Goal: Information Seeking & Learning: Learn about a topic

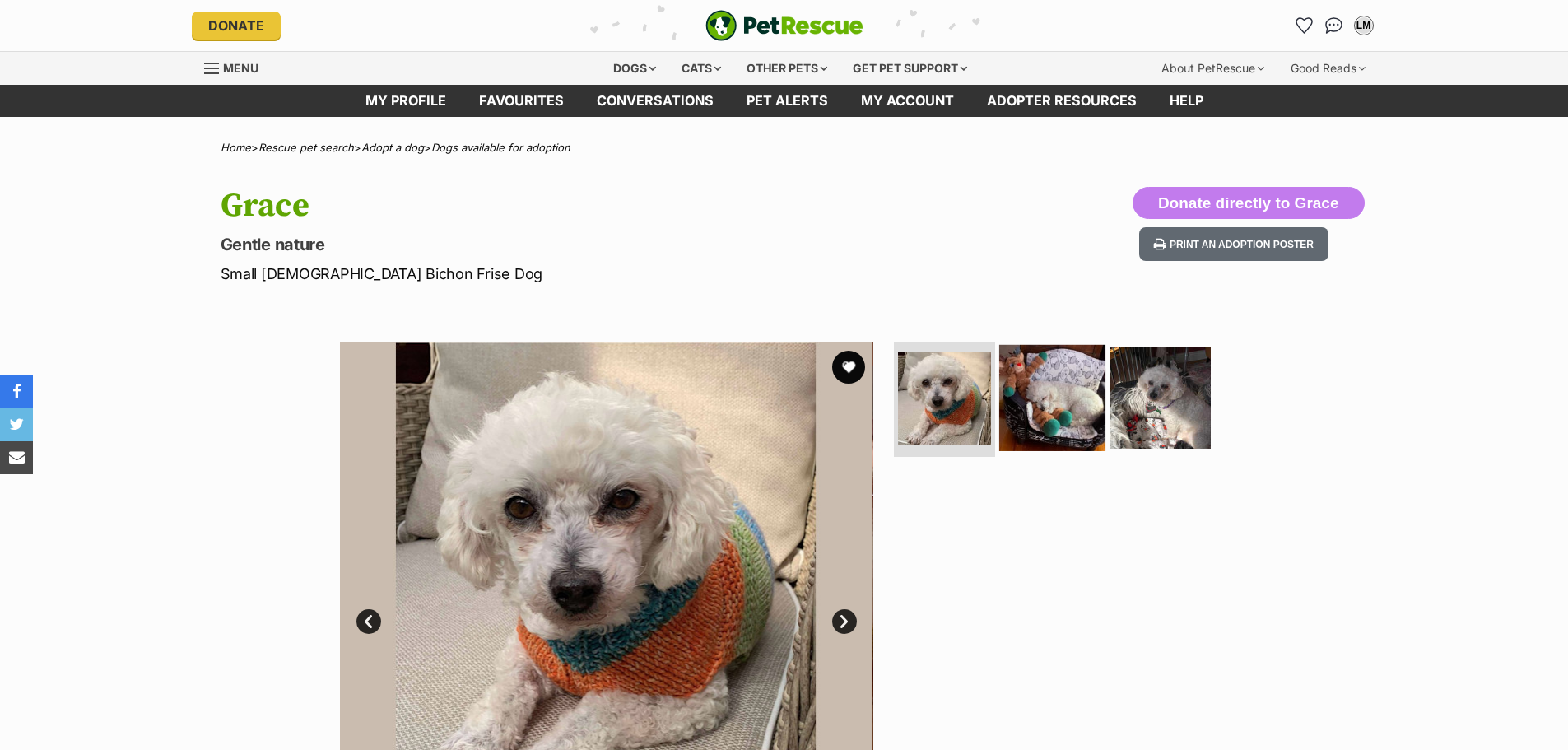
click at [1063, 416] on img at bounding box center [1052, 397] width 107 height 107
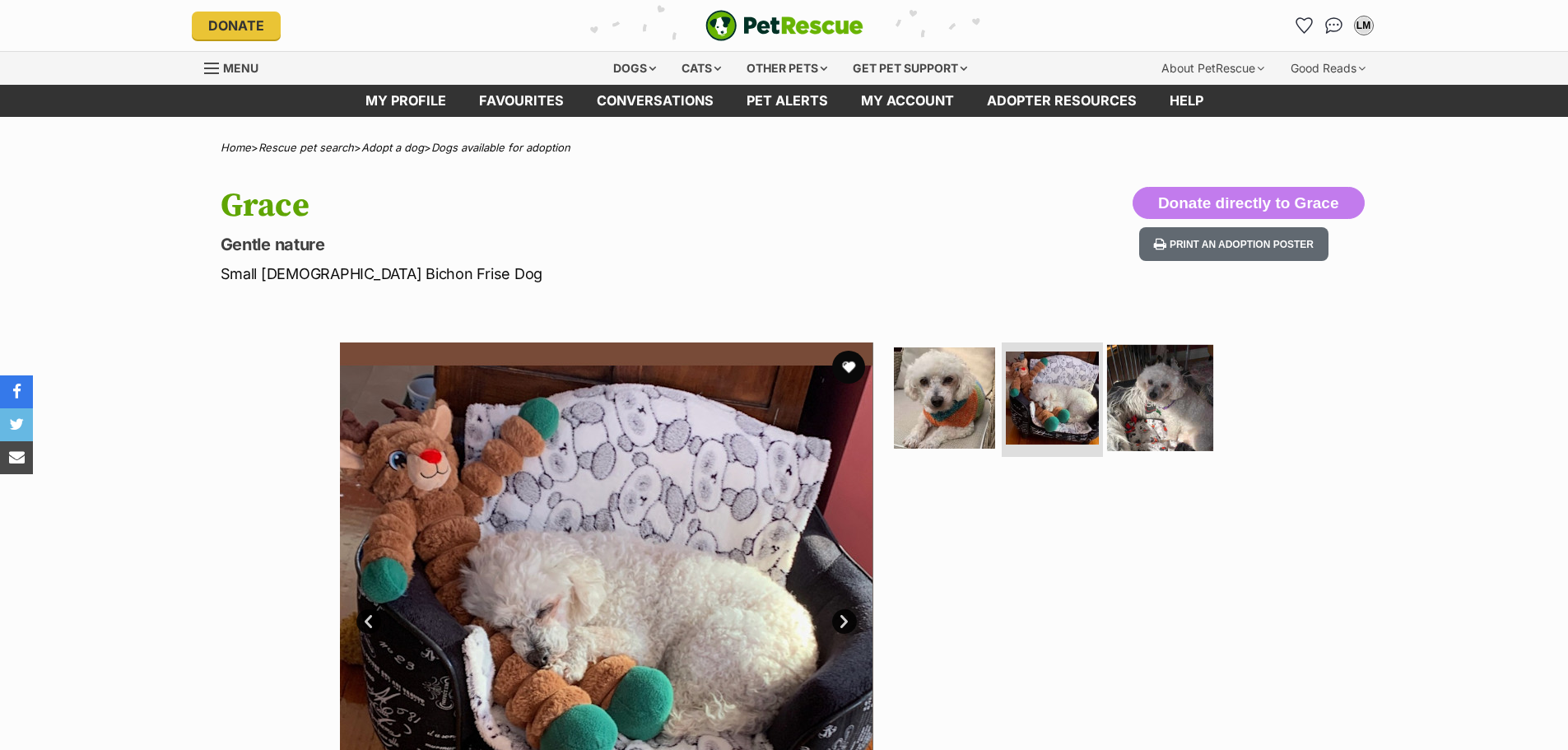
click at [1140, 409] on img at bounding box center [1159, 397] width 107 height 107
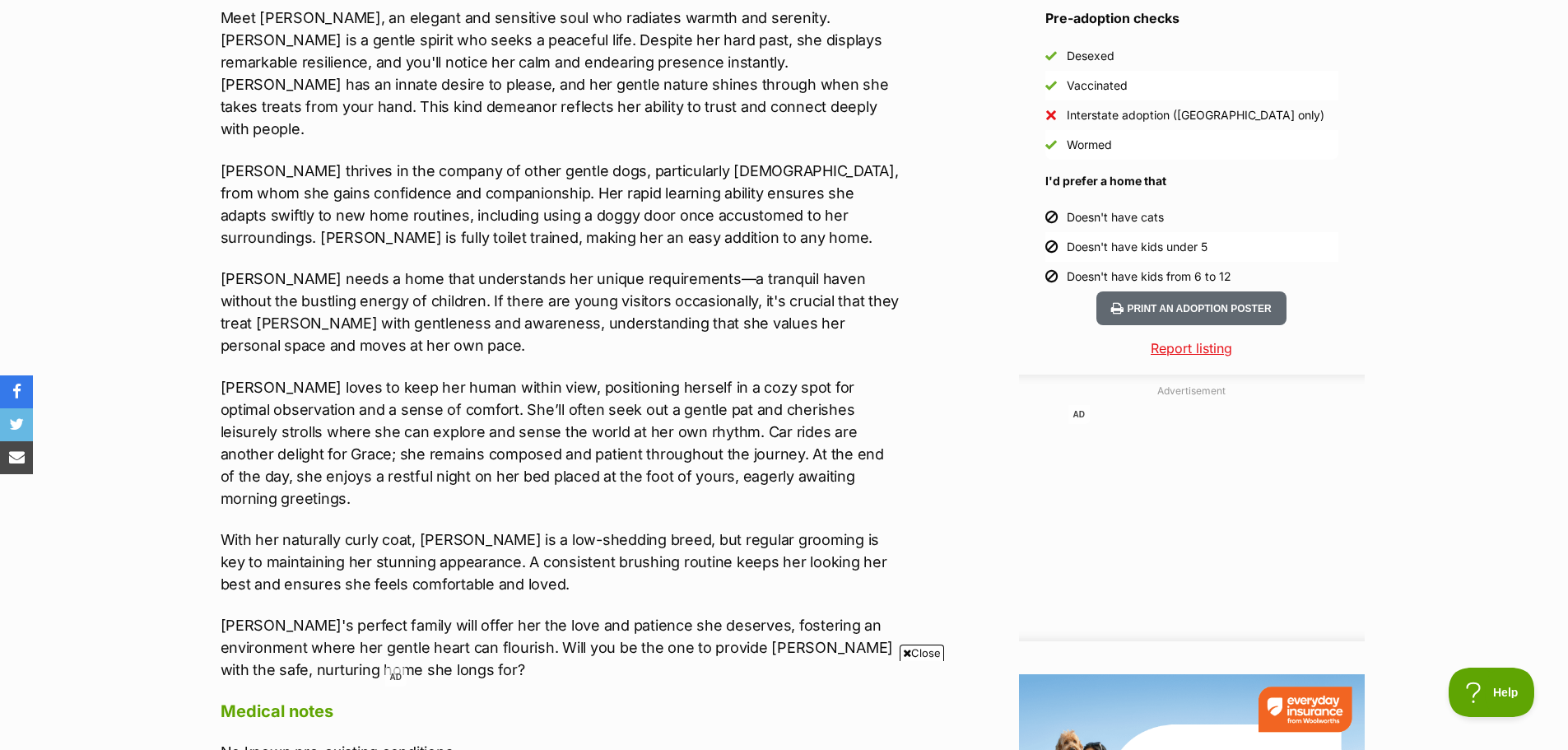
scroll to position [1600, 0]
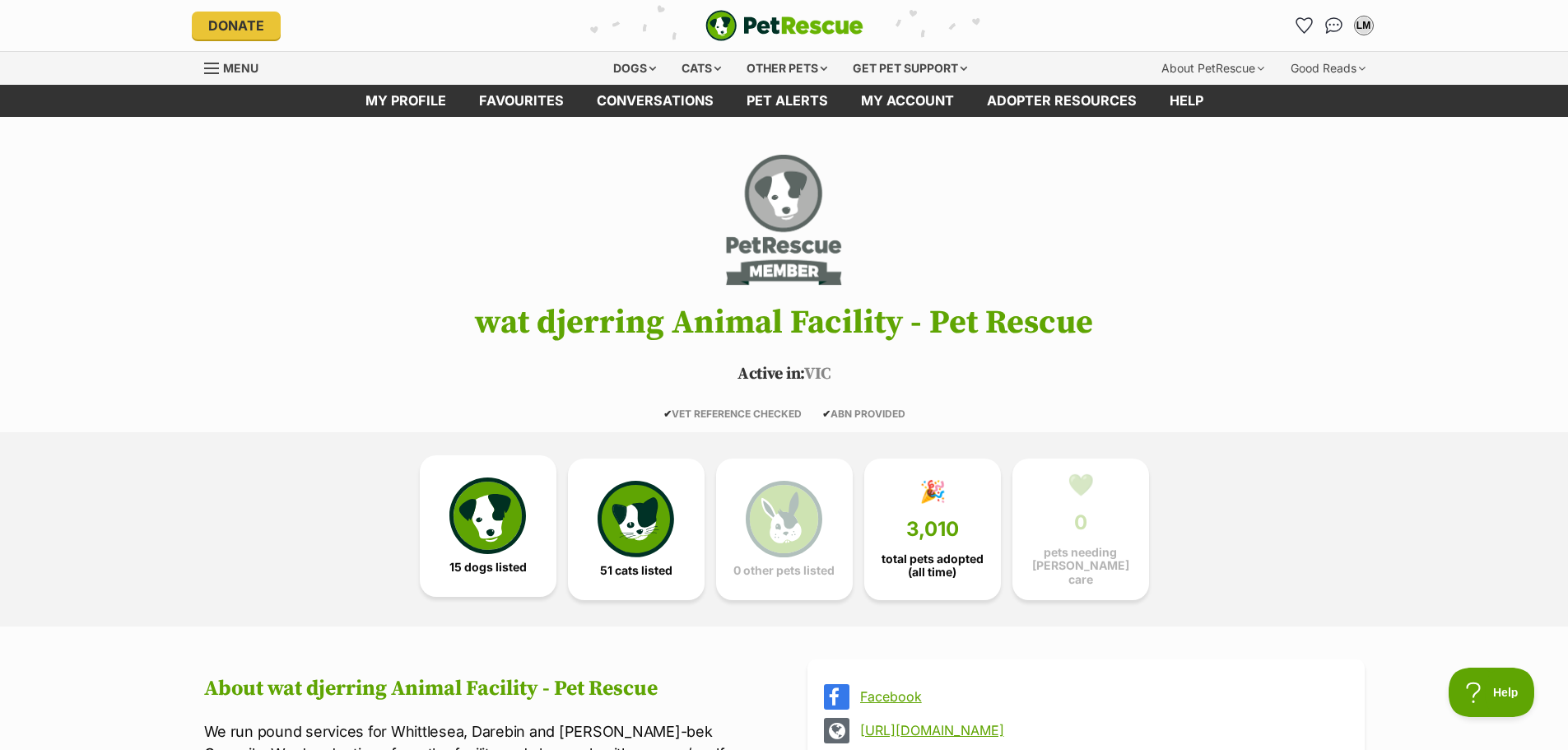
click at [500, 523] on img at bounding box center [487, 515] width 75 height 75
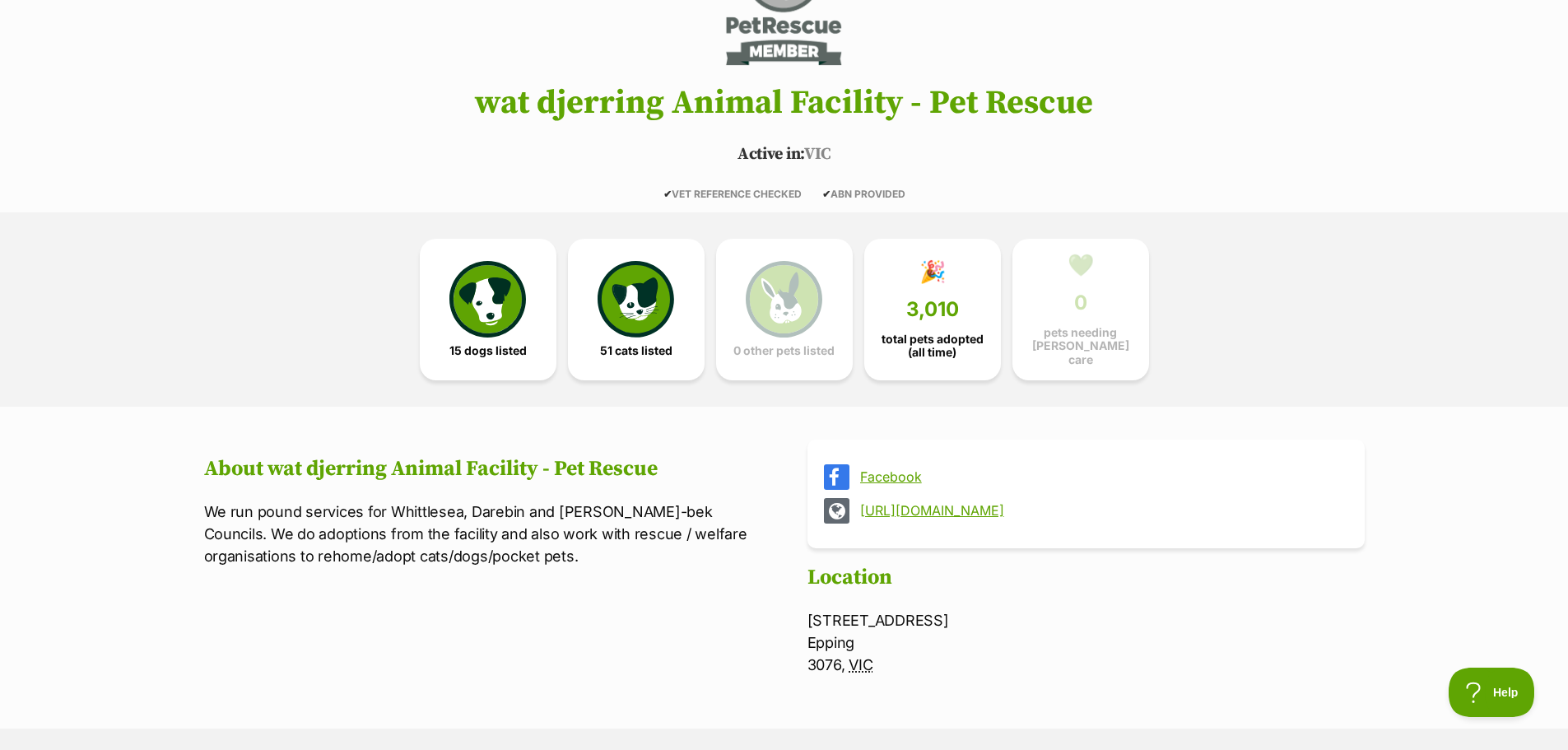
scroll to position [33, 0]
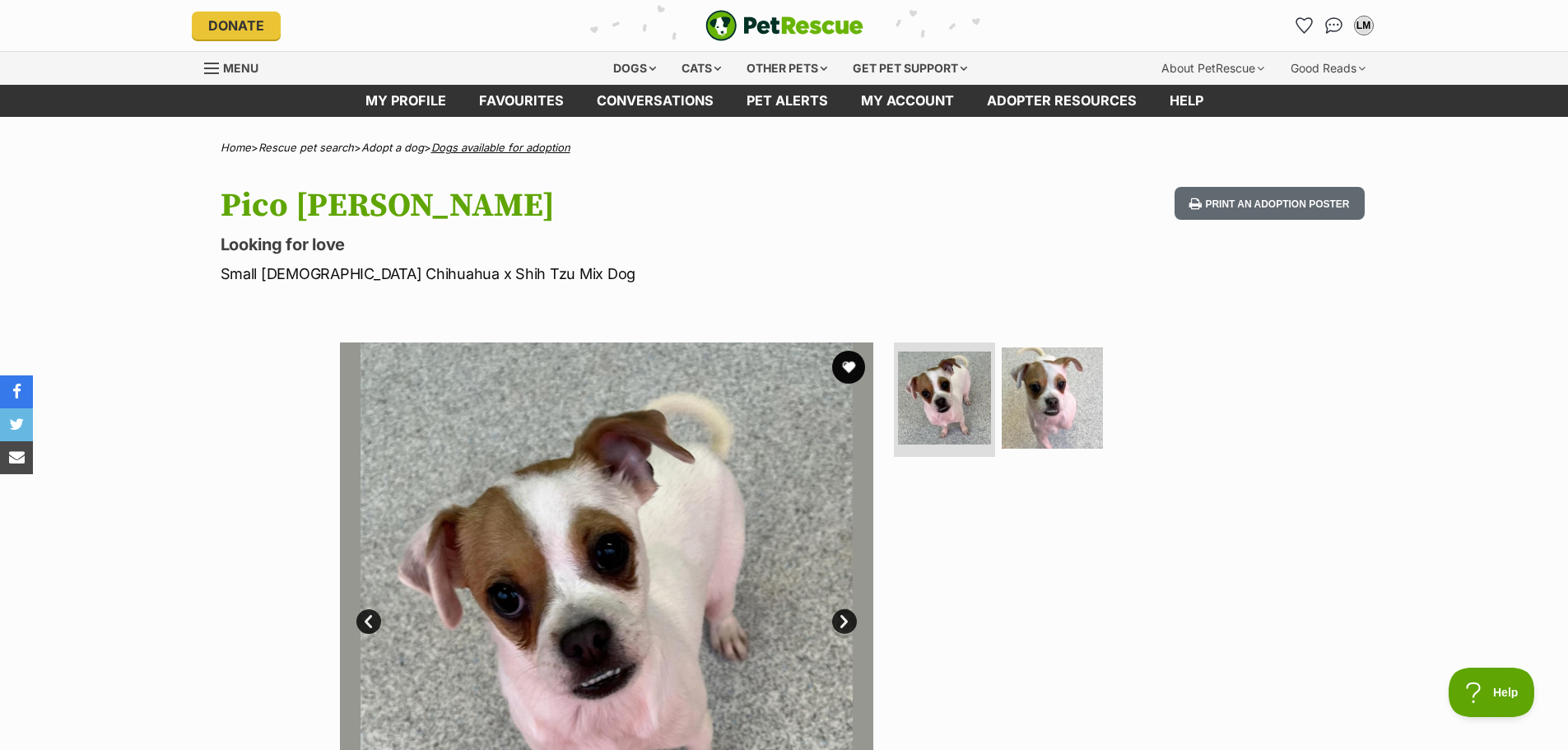
click at [510, 147] on link "Dogs available for adoption" at bounding box center [500, 147] width 139 height 13
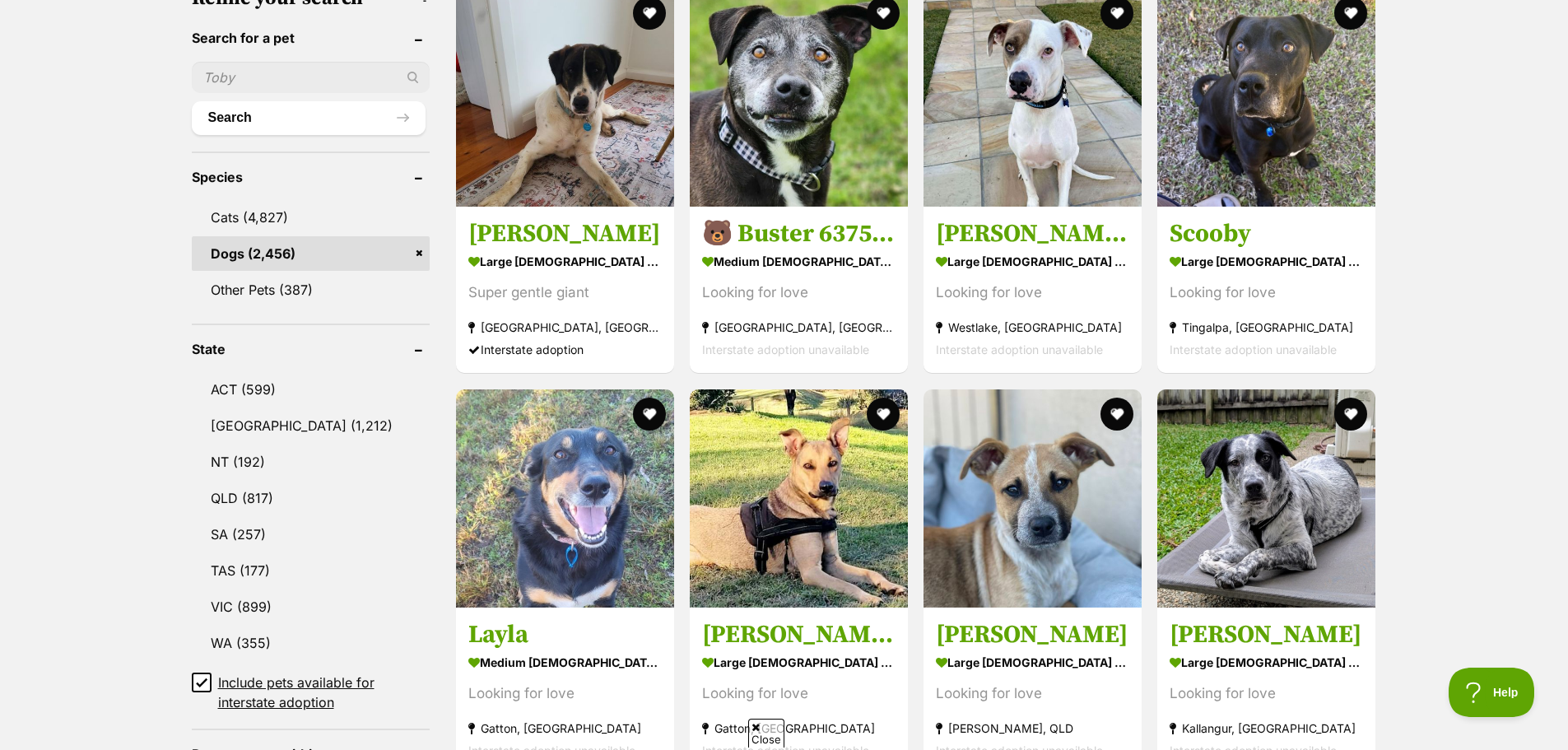
scroll to position [576, 0]
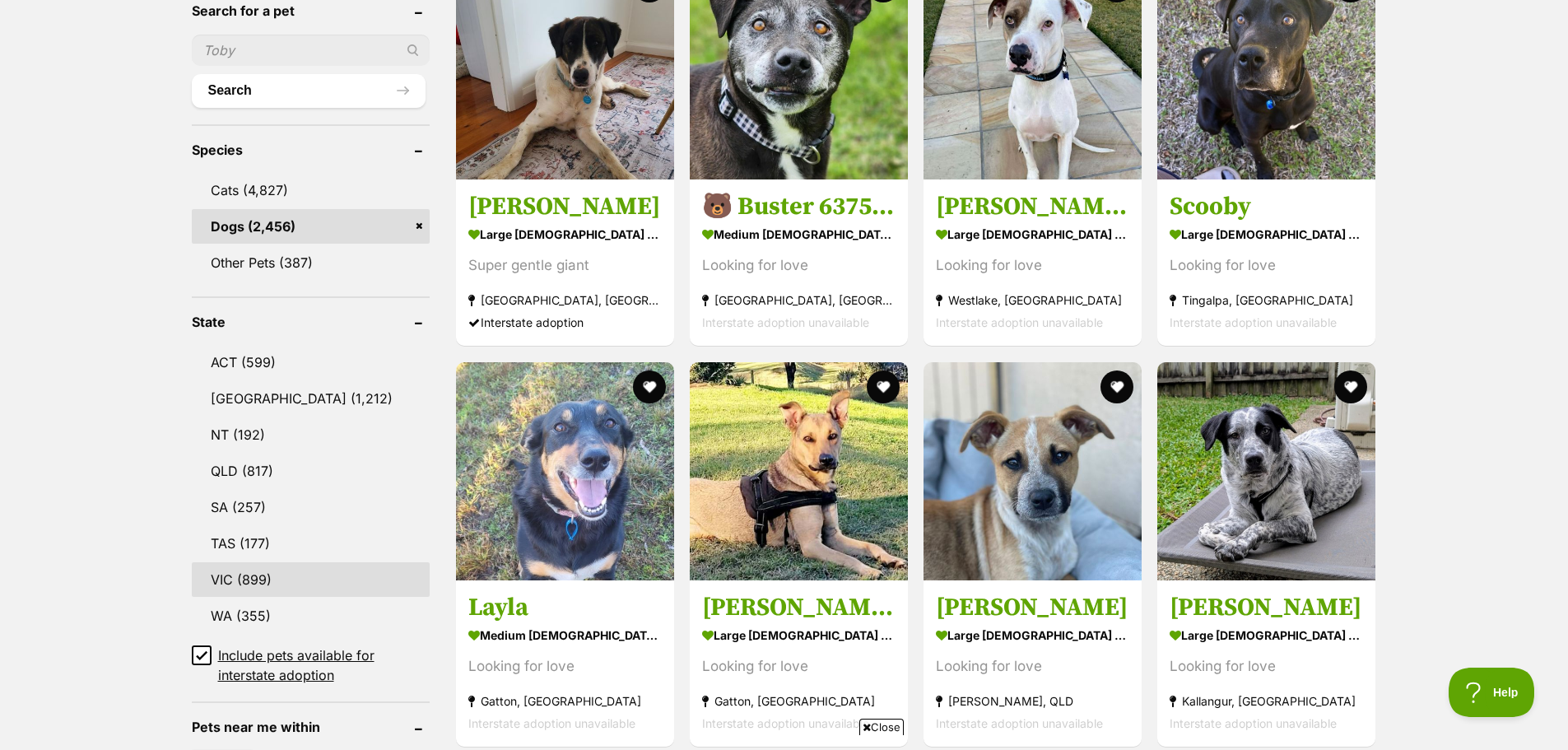
click at [305, 577] on link "VIC (899)" at bounding box center [310, 579] width 238 height 35
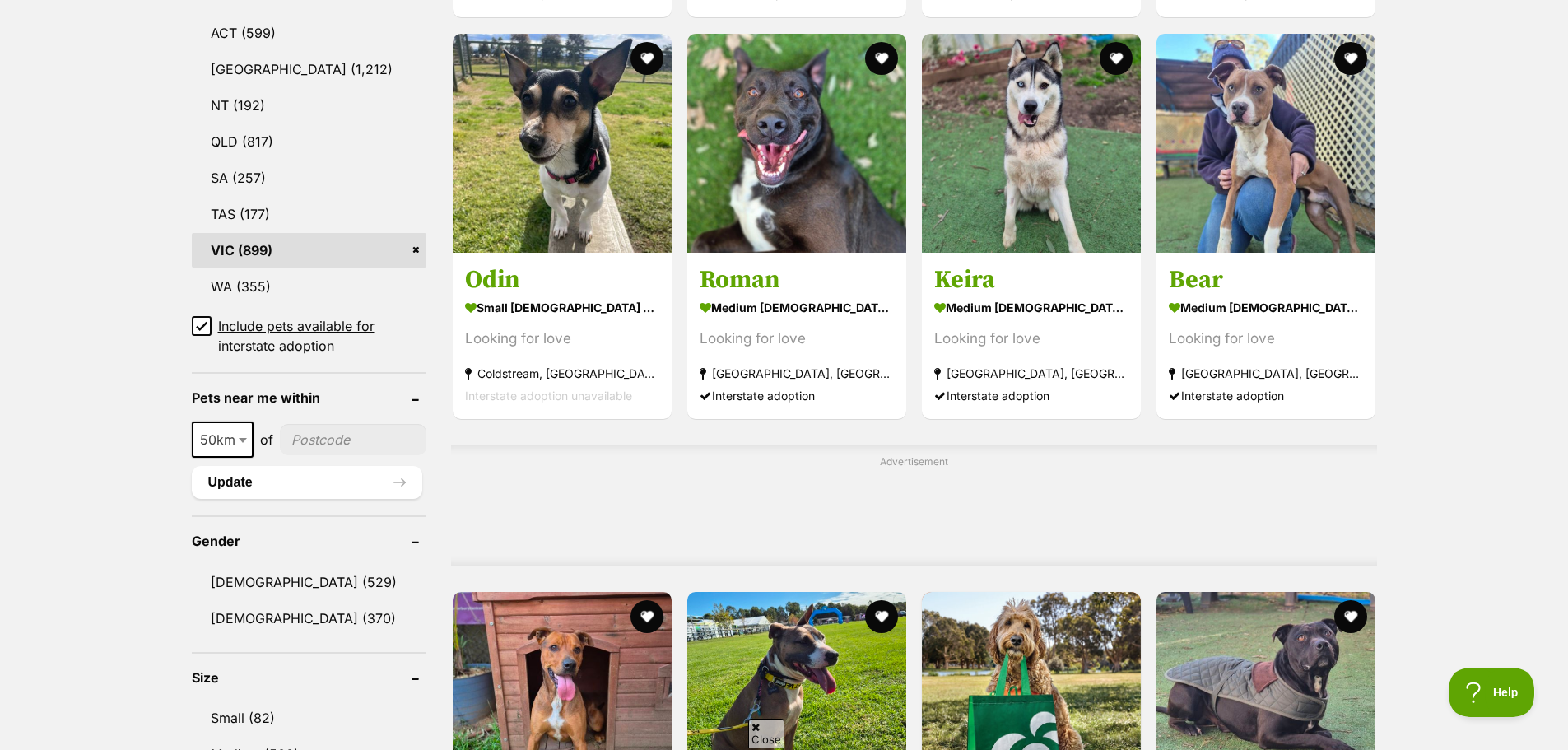
click at [199, 325] on icon at bounding box center [202, 325] width 11 height 11
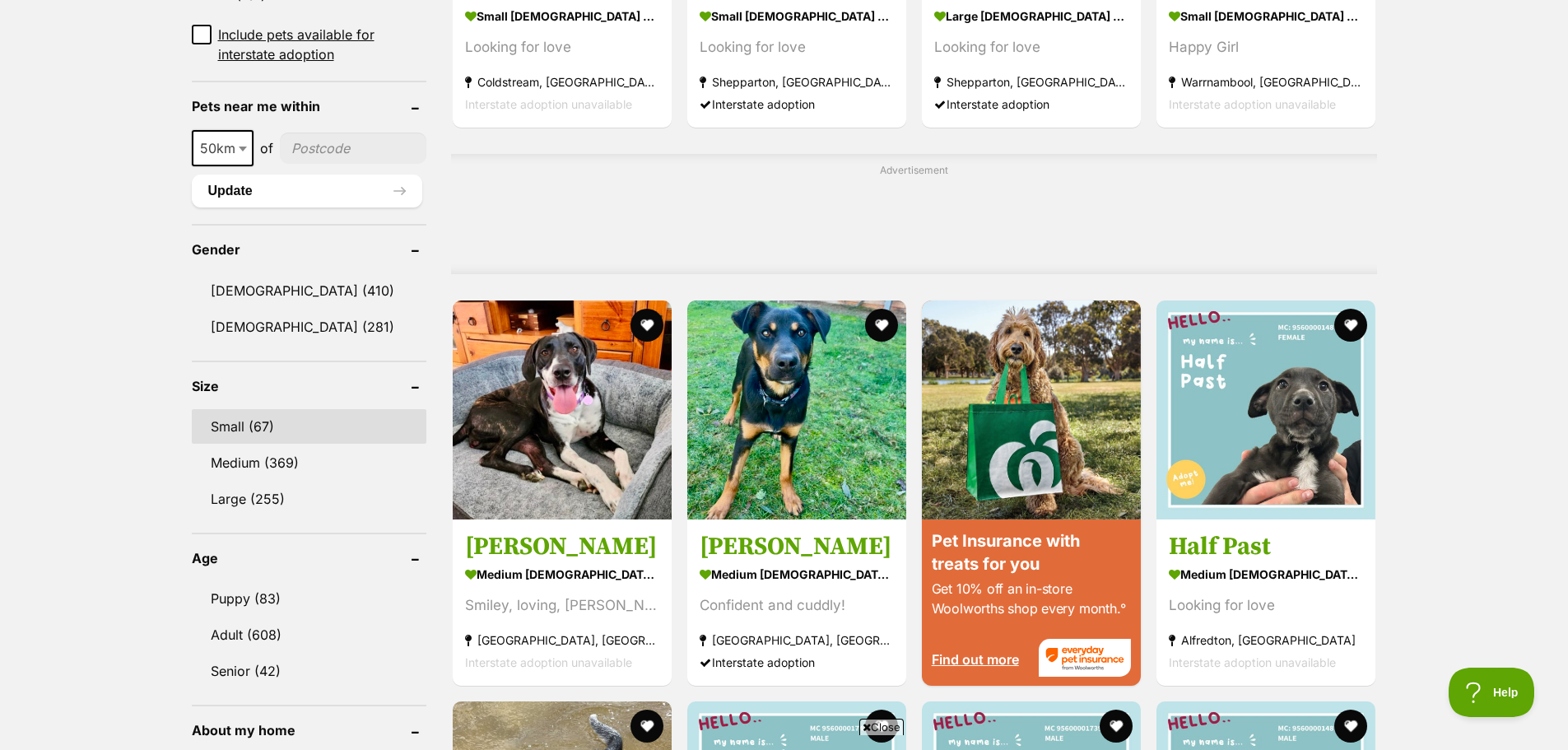
click at [242, 424] on link "Small (67)" at bounding box center [309, 426] width 235 height 35
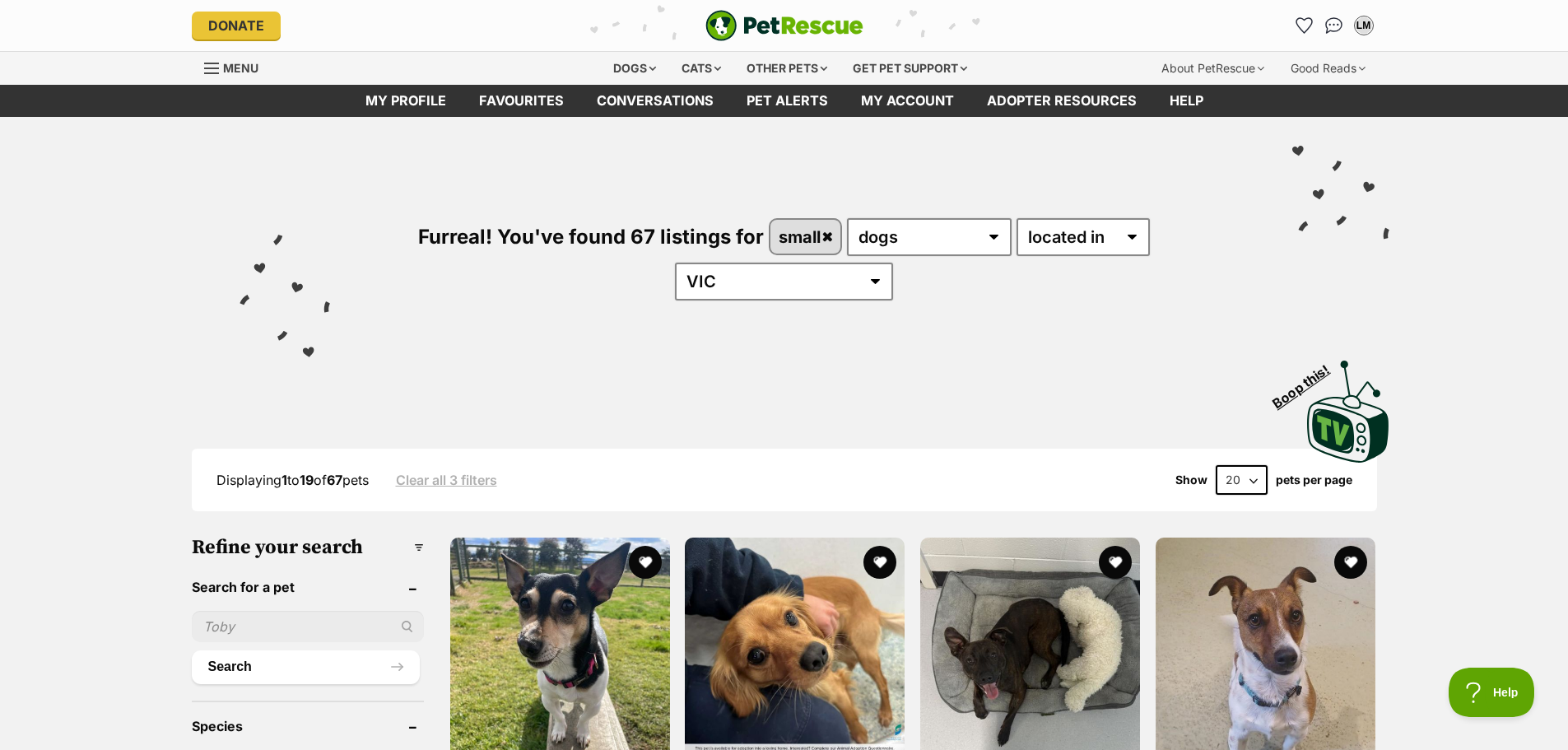
click at [1258, 465] on select "20 40 60" at bounding box center [1242, 479] width 52 height 29
select select "60"
click at [1216, 465] on select "20 40 60" at bounding box center [1242, 479] width 52 height 29
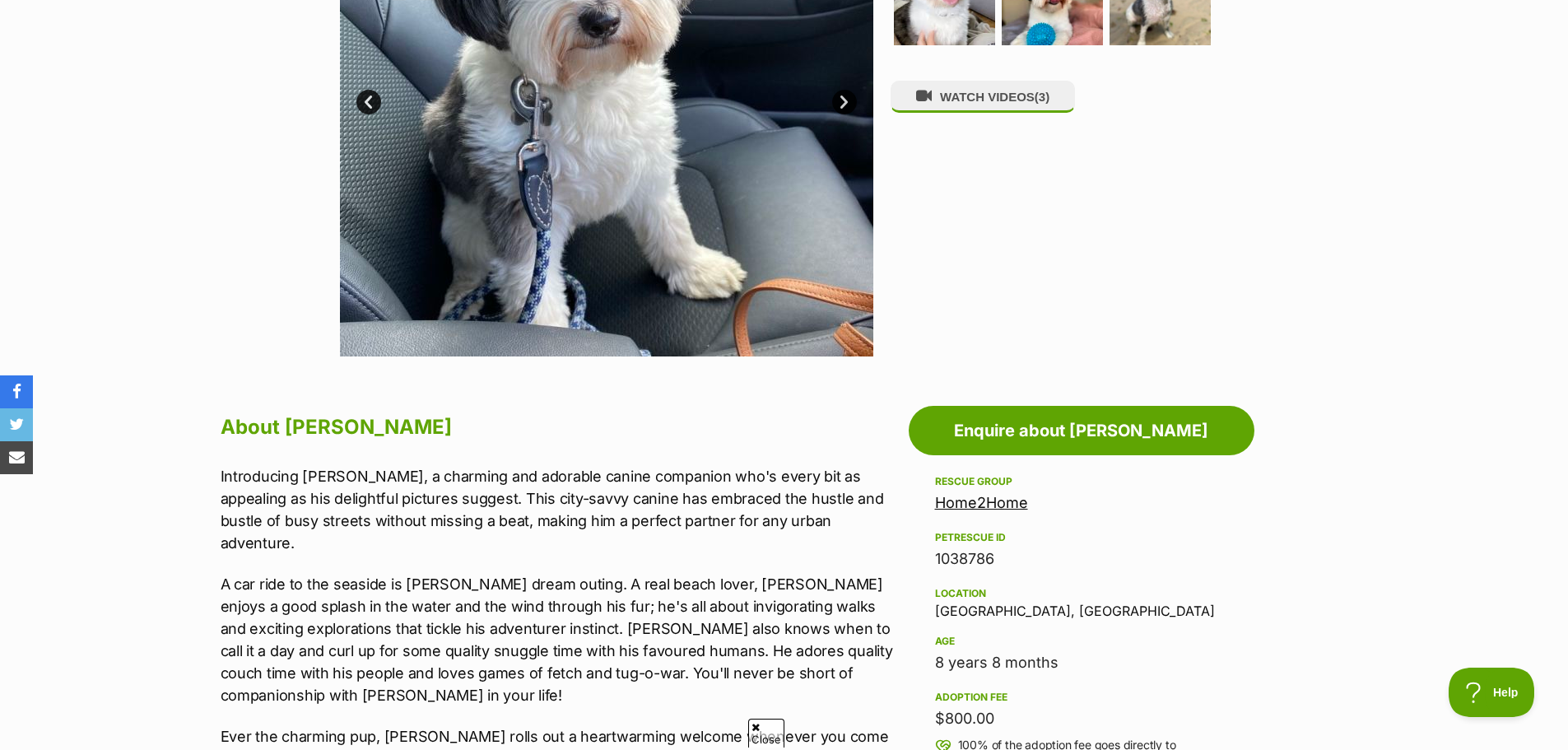
scroll to position [576, 0]
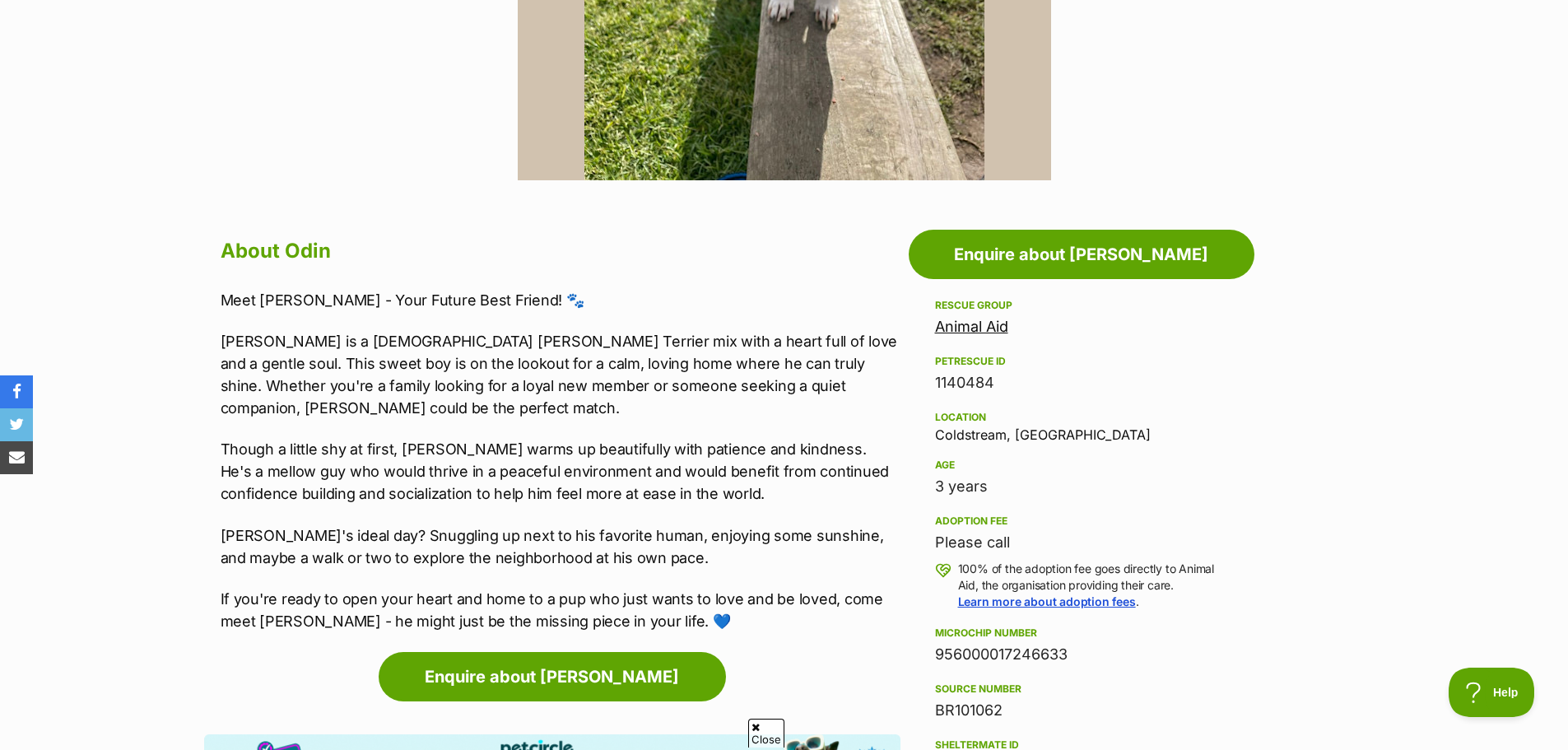
scroll to position [741, 0]
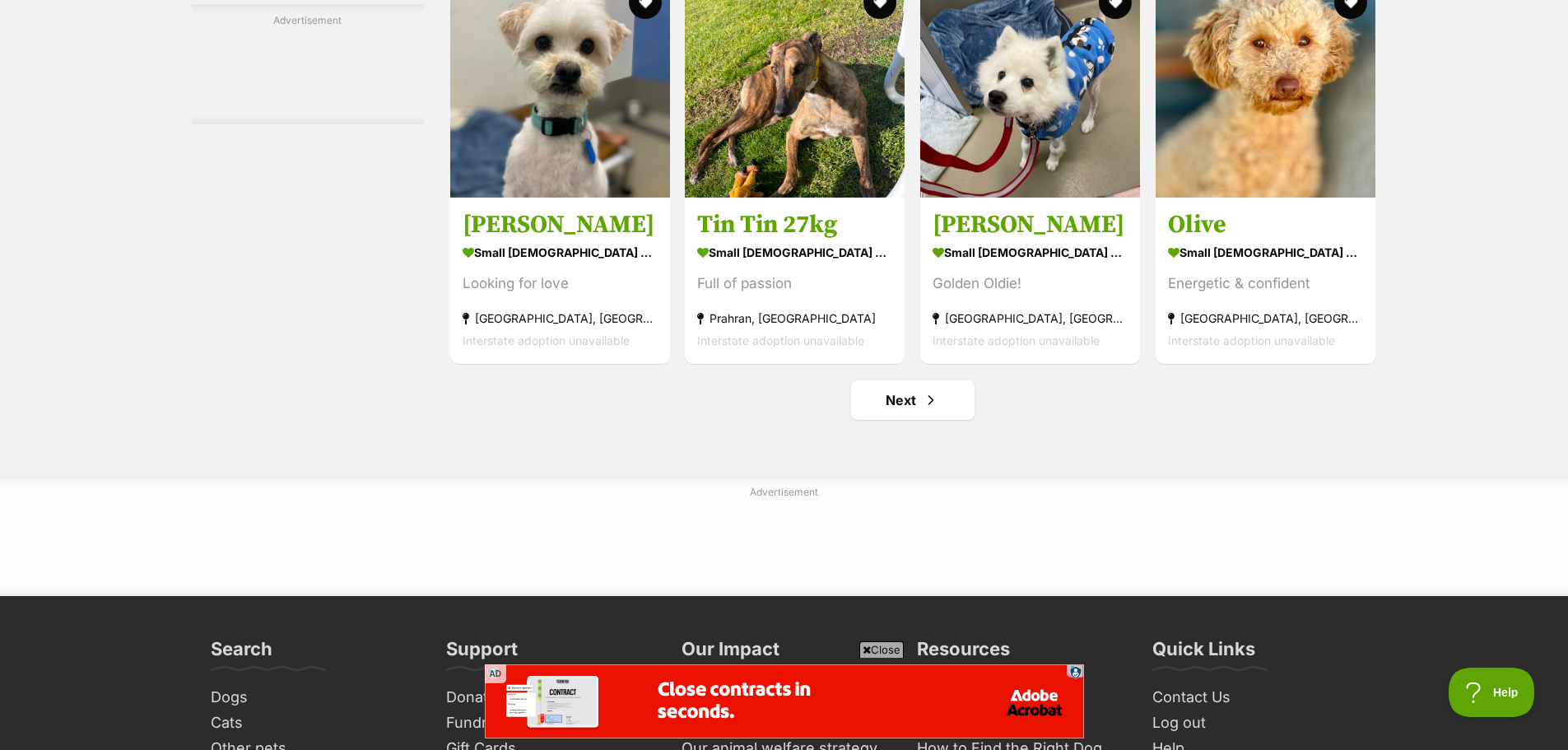
scroll to position [7655, 0]
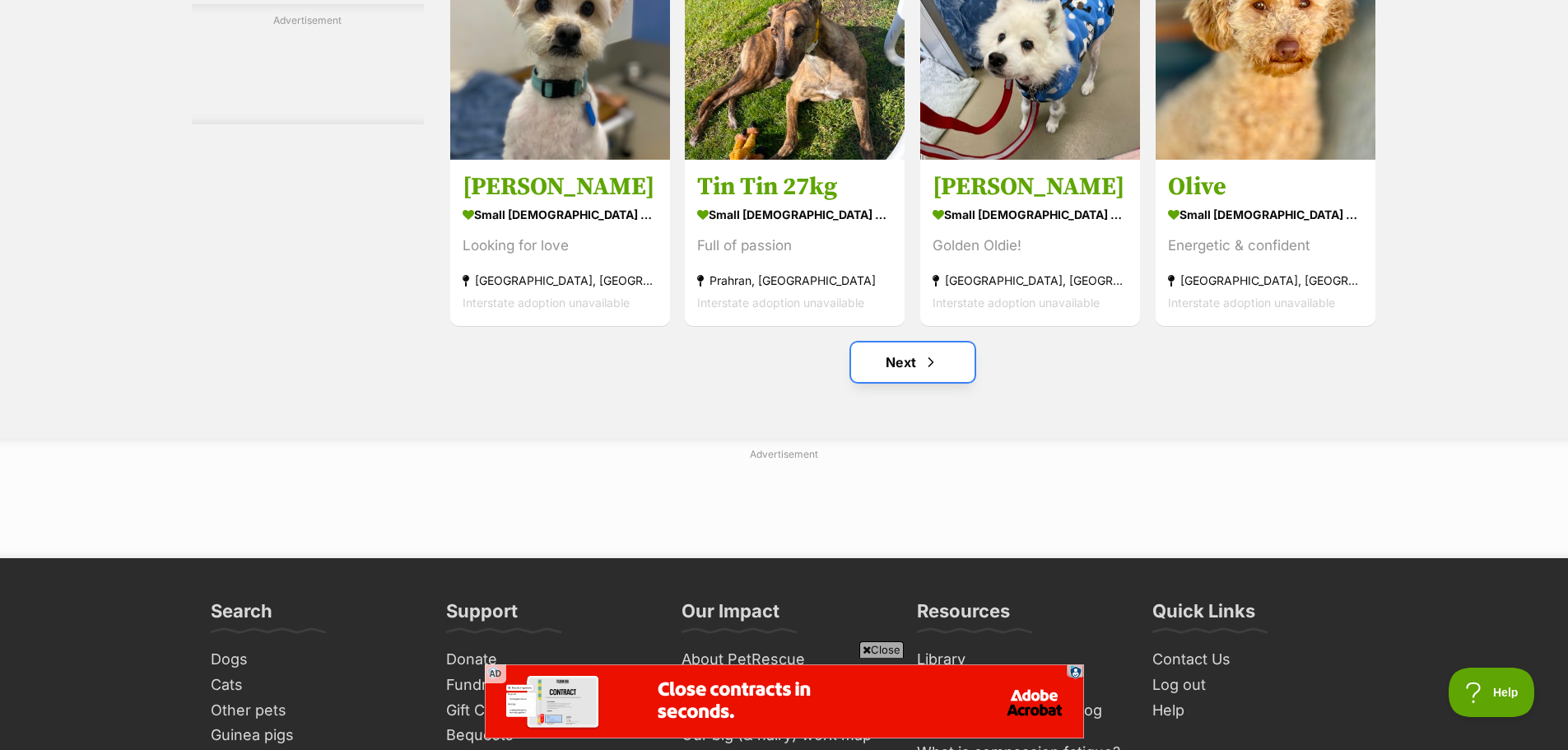
click at [919, 342] on link "Next" at bounding box center [912, 362] width 124 height 40
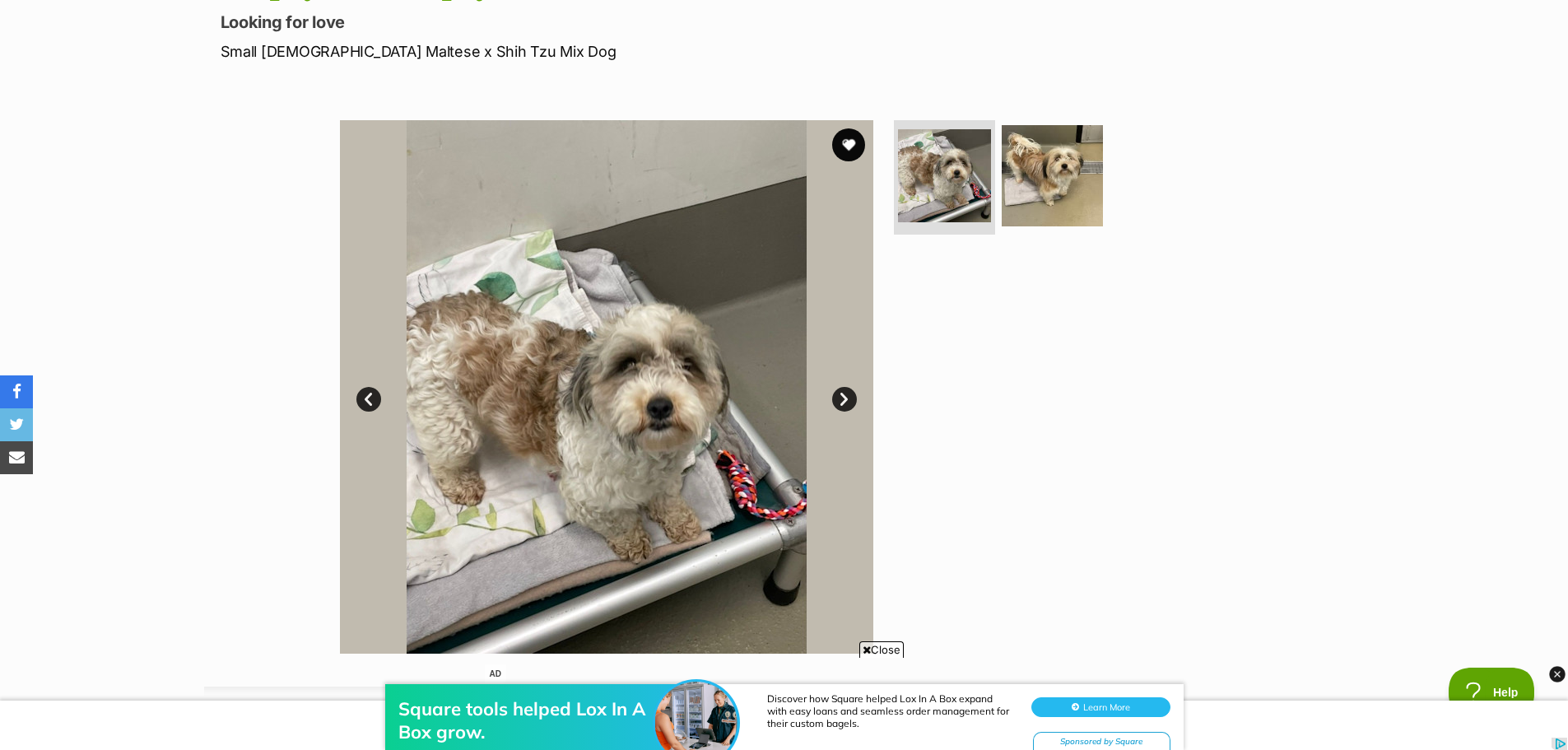
scroll to position [247, 0]
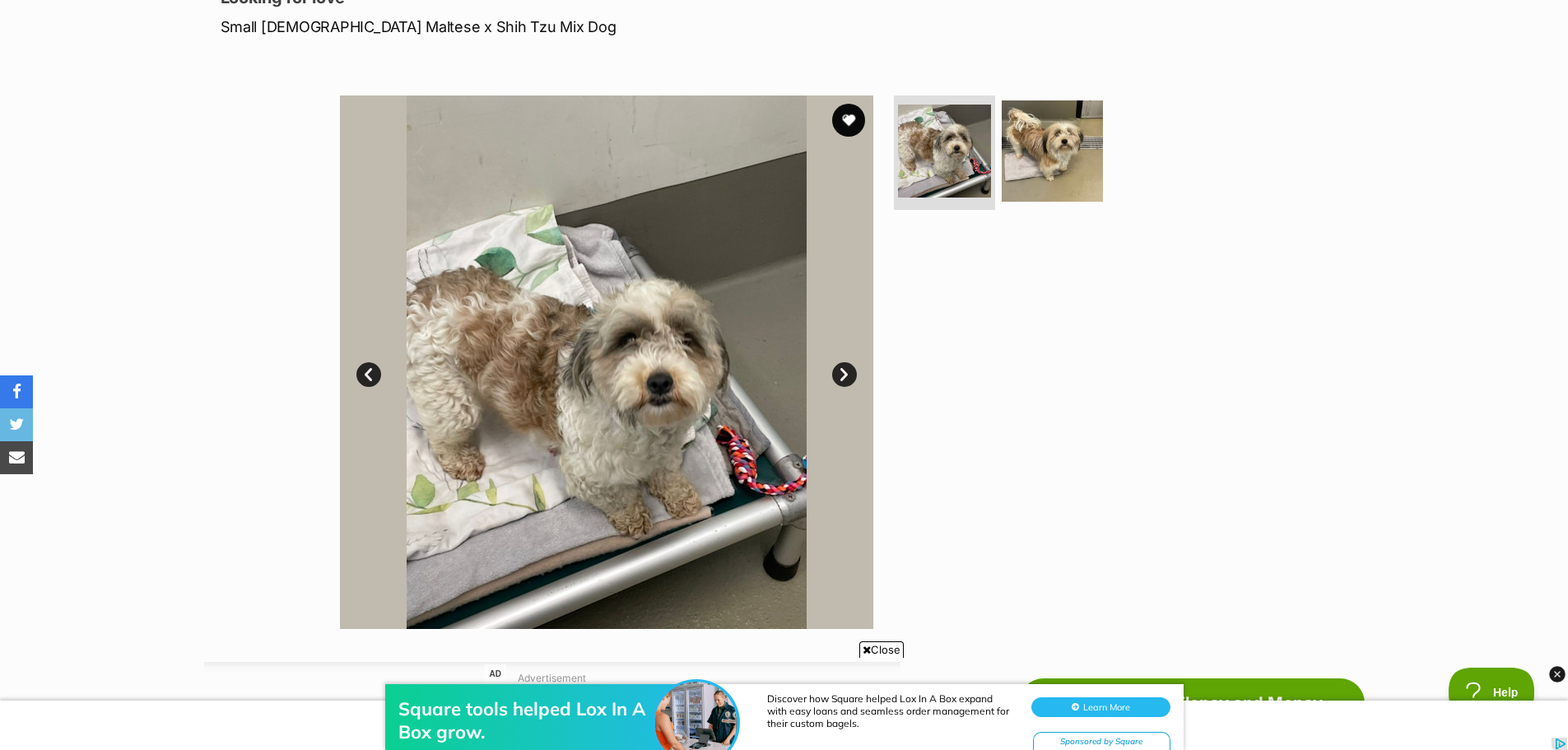
click at [847, 376] on link "Next" at bounding box center [844, 375] width 25 height 25
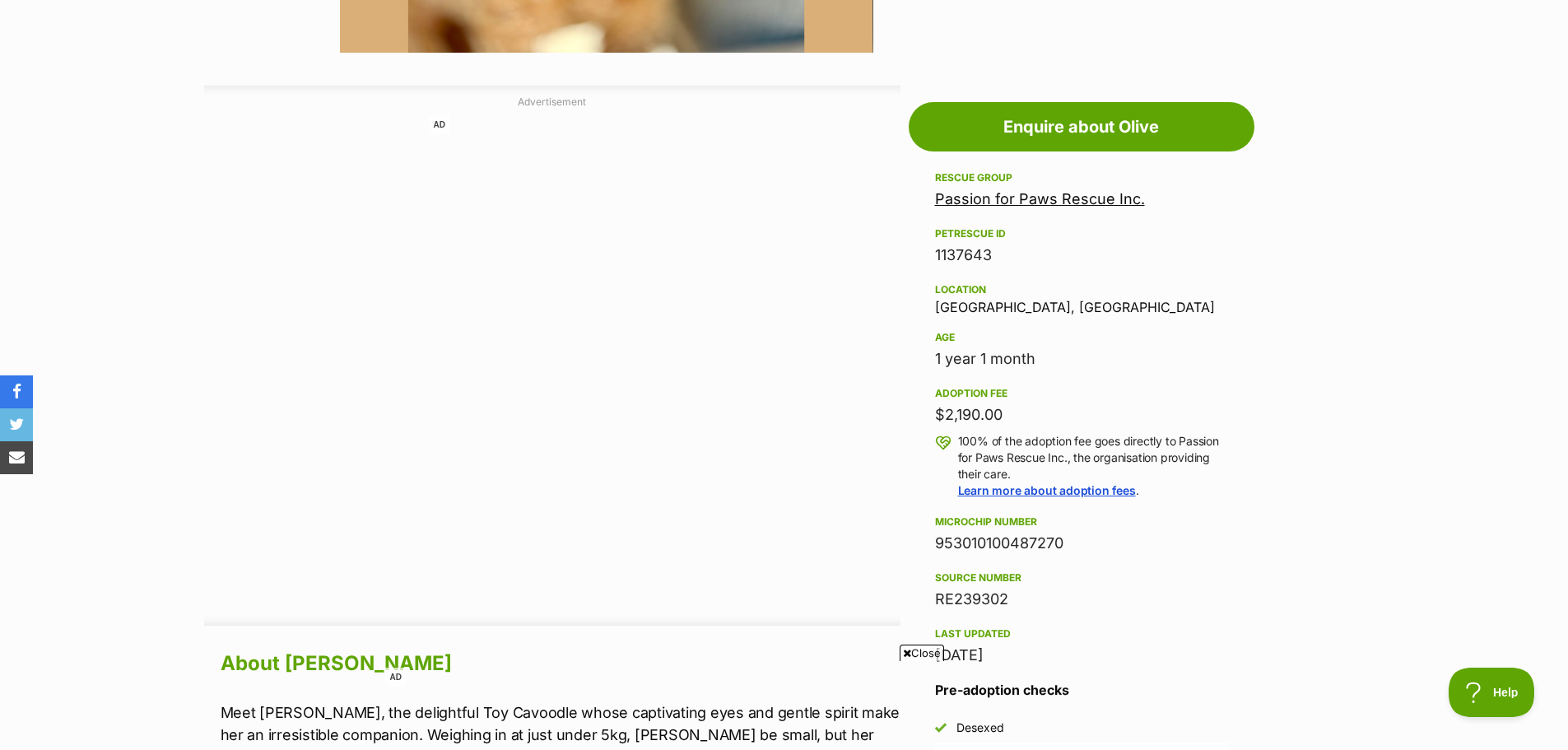
scroll to position [329, 0]
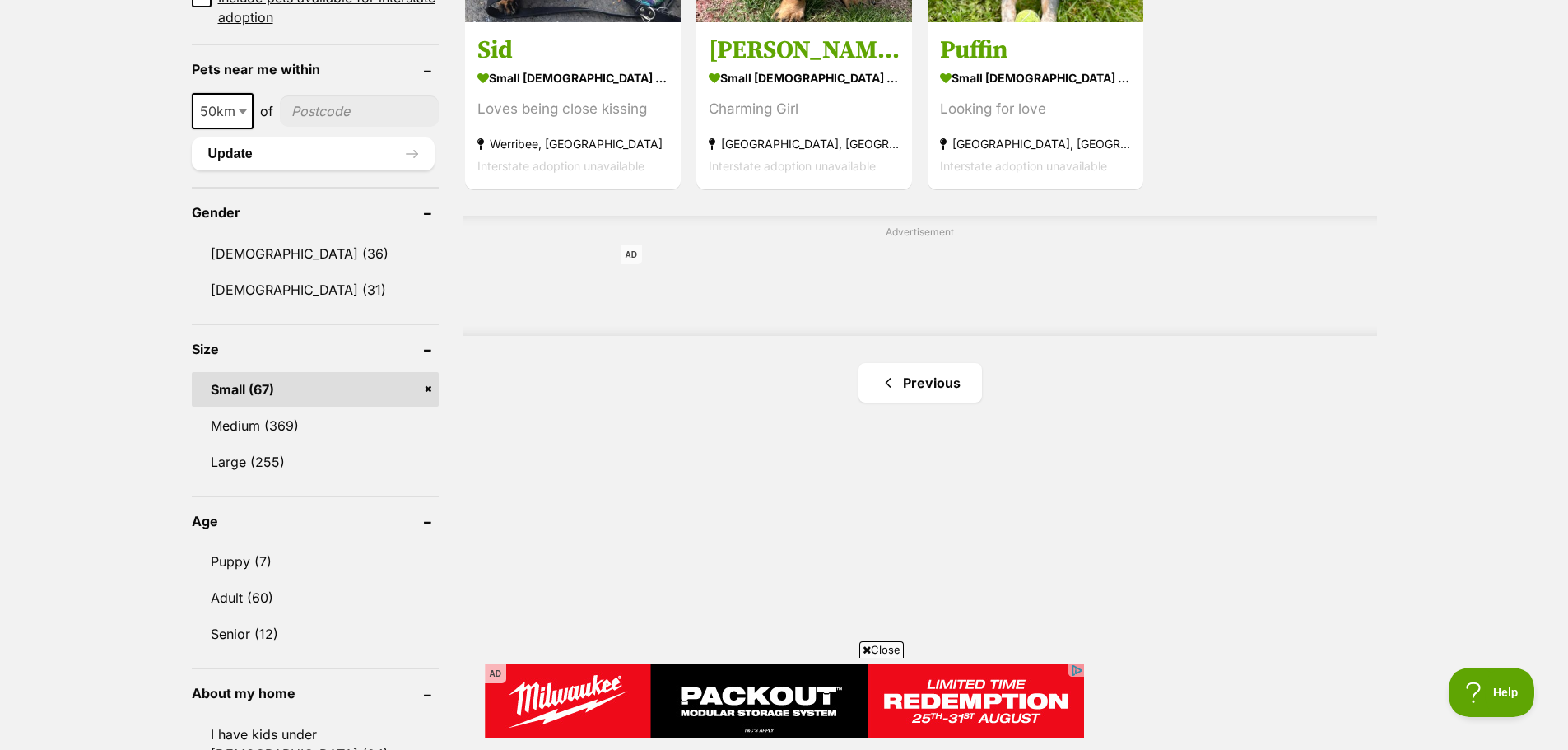
scroll to position [1235, 0]
click at [908, 362] on link "Previous" at bounding box center [920, 382] width 124 height 40
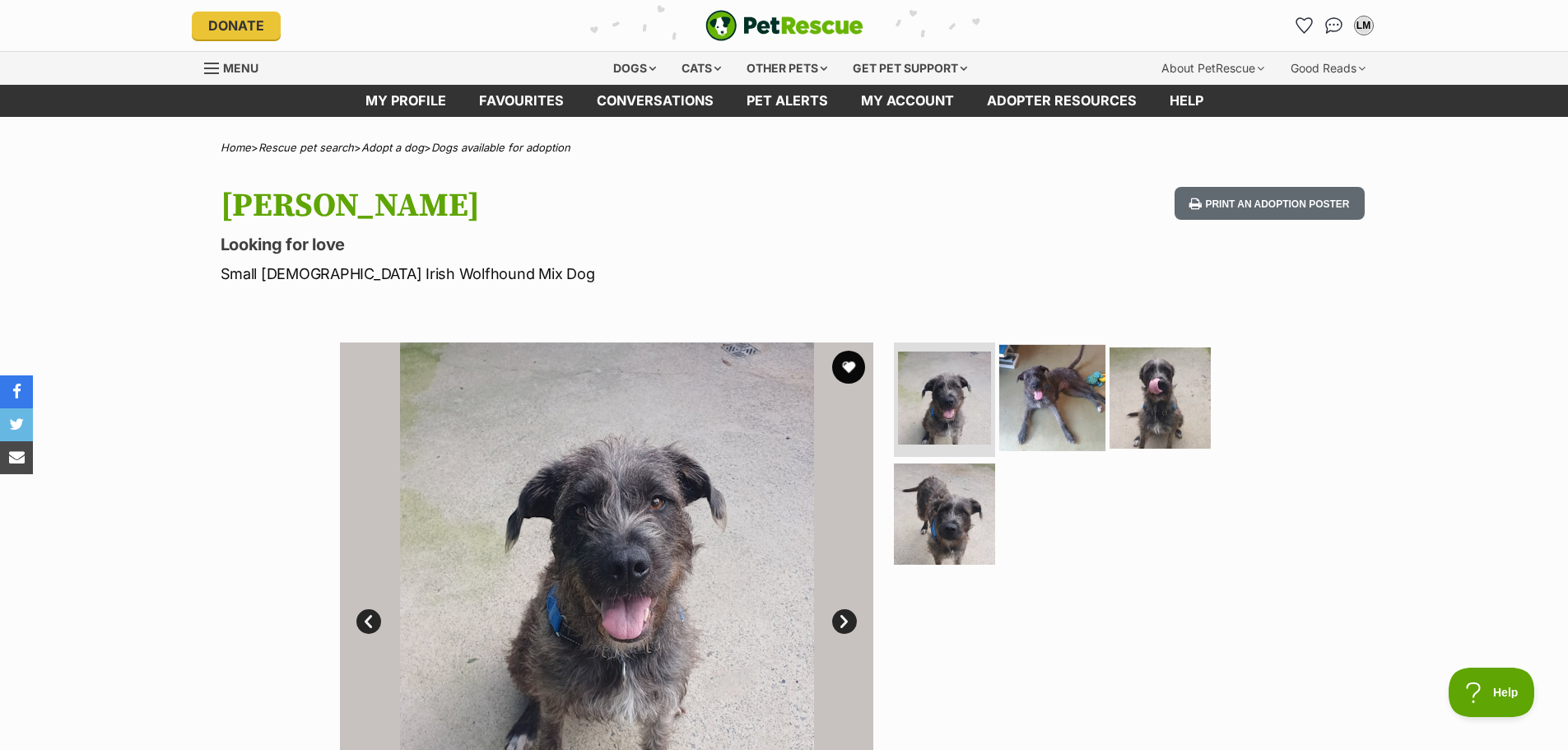
click at [1044, 399] on img at bounding box center [1052, 397] width 107 height 107
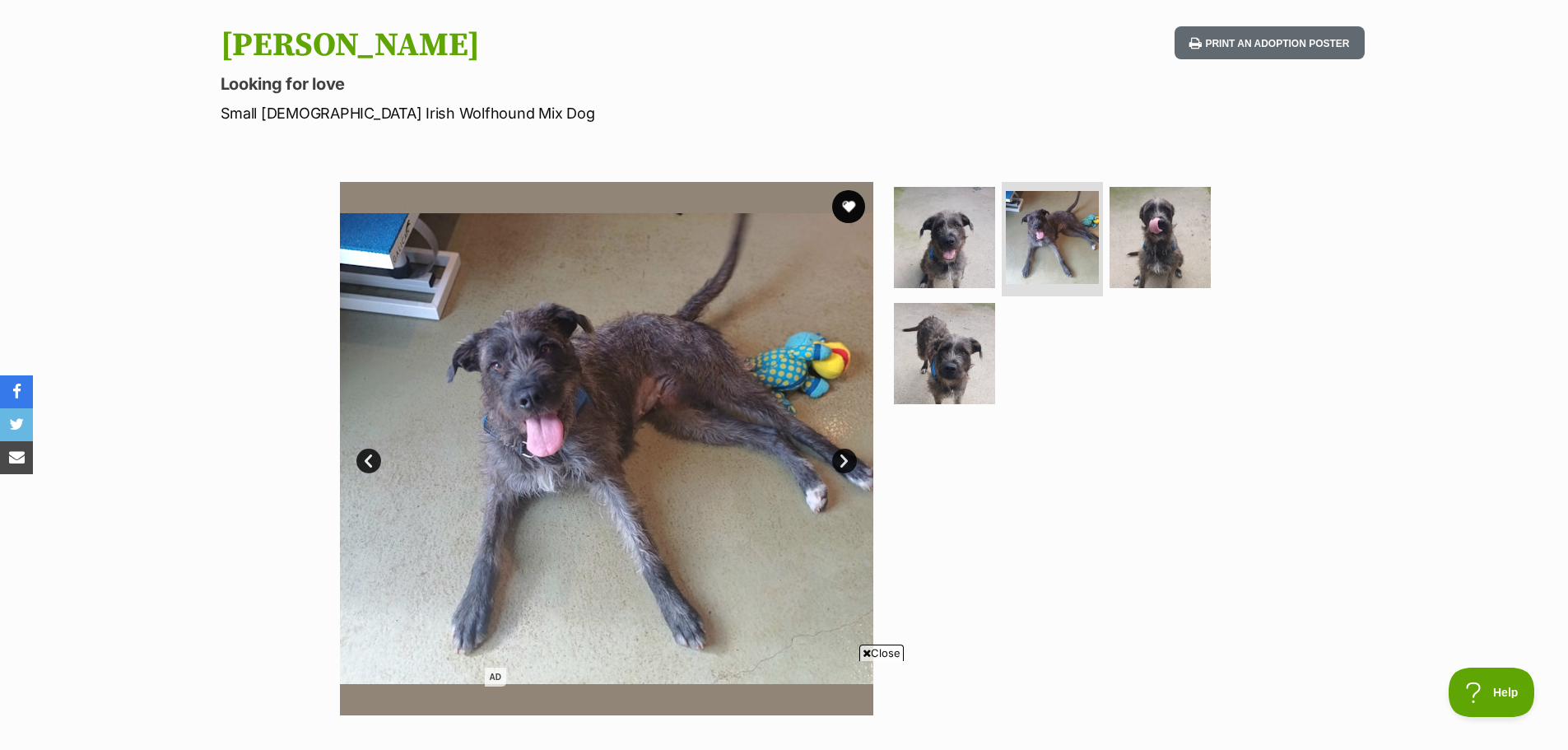
scroll to position [164, 0]
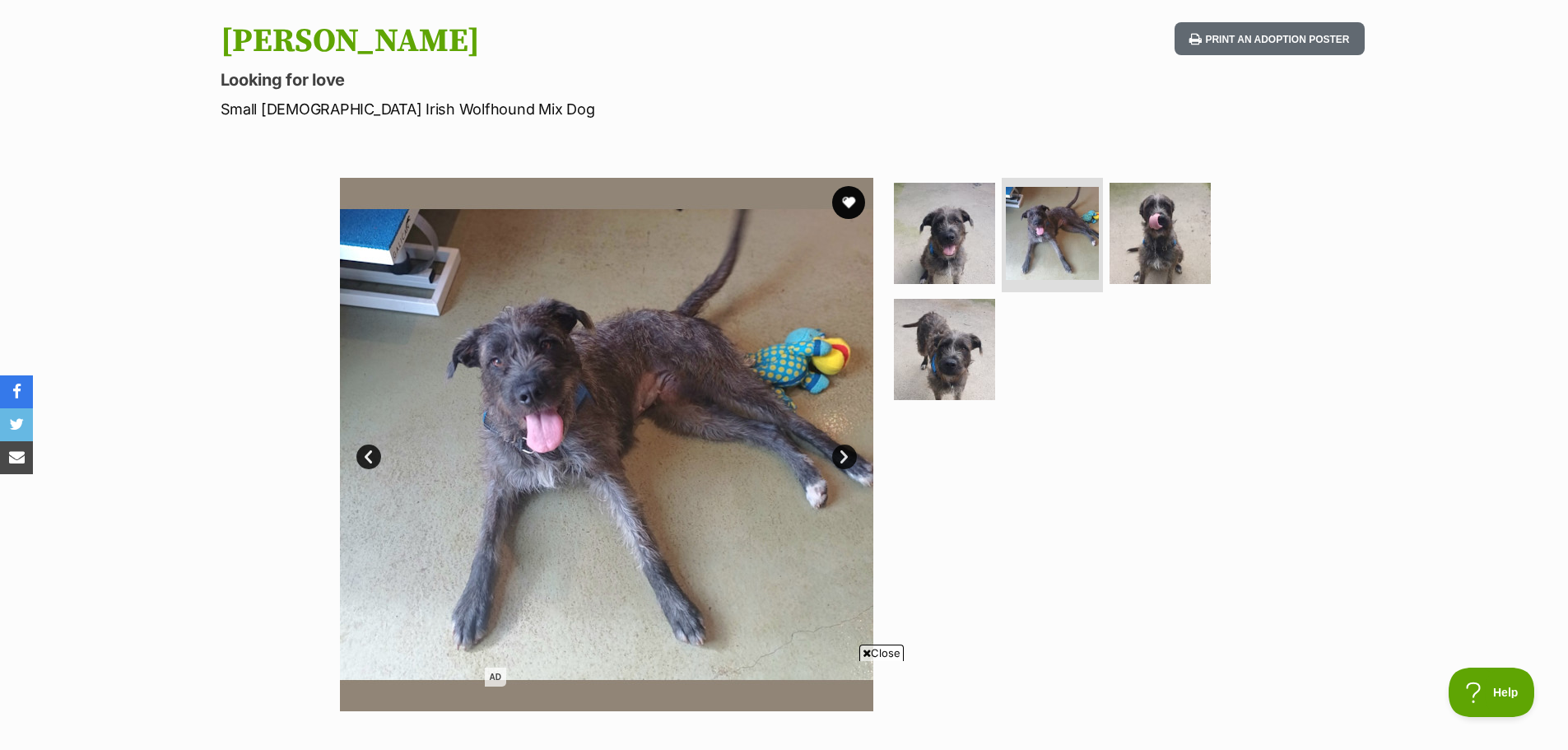
click at [845, 453] on link "Next" at bounding box center [844, 457] width 25 height 25
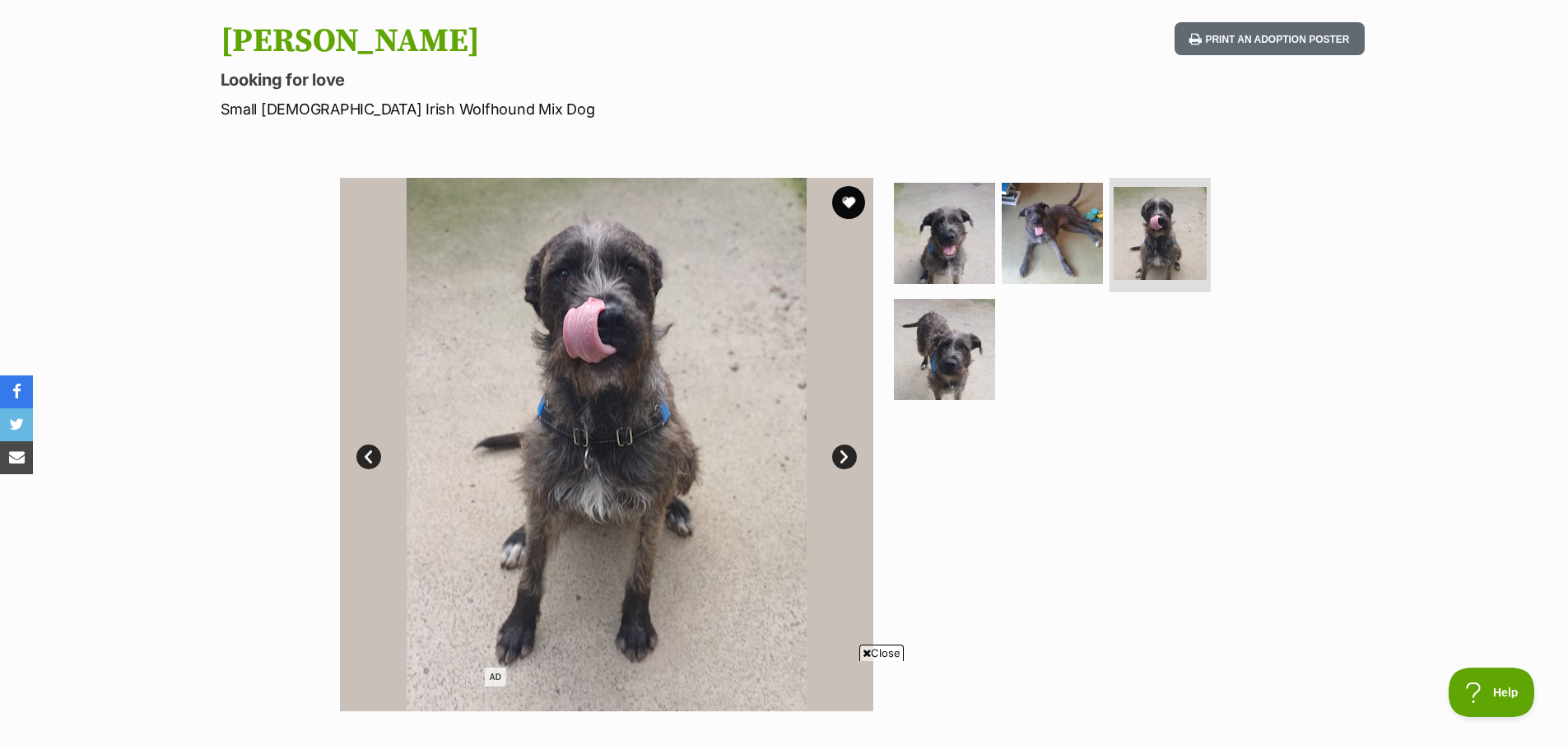
click at [845, 453] on link "Next" at bounding box center [844, 457] width 25 height 25
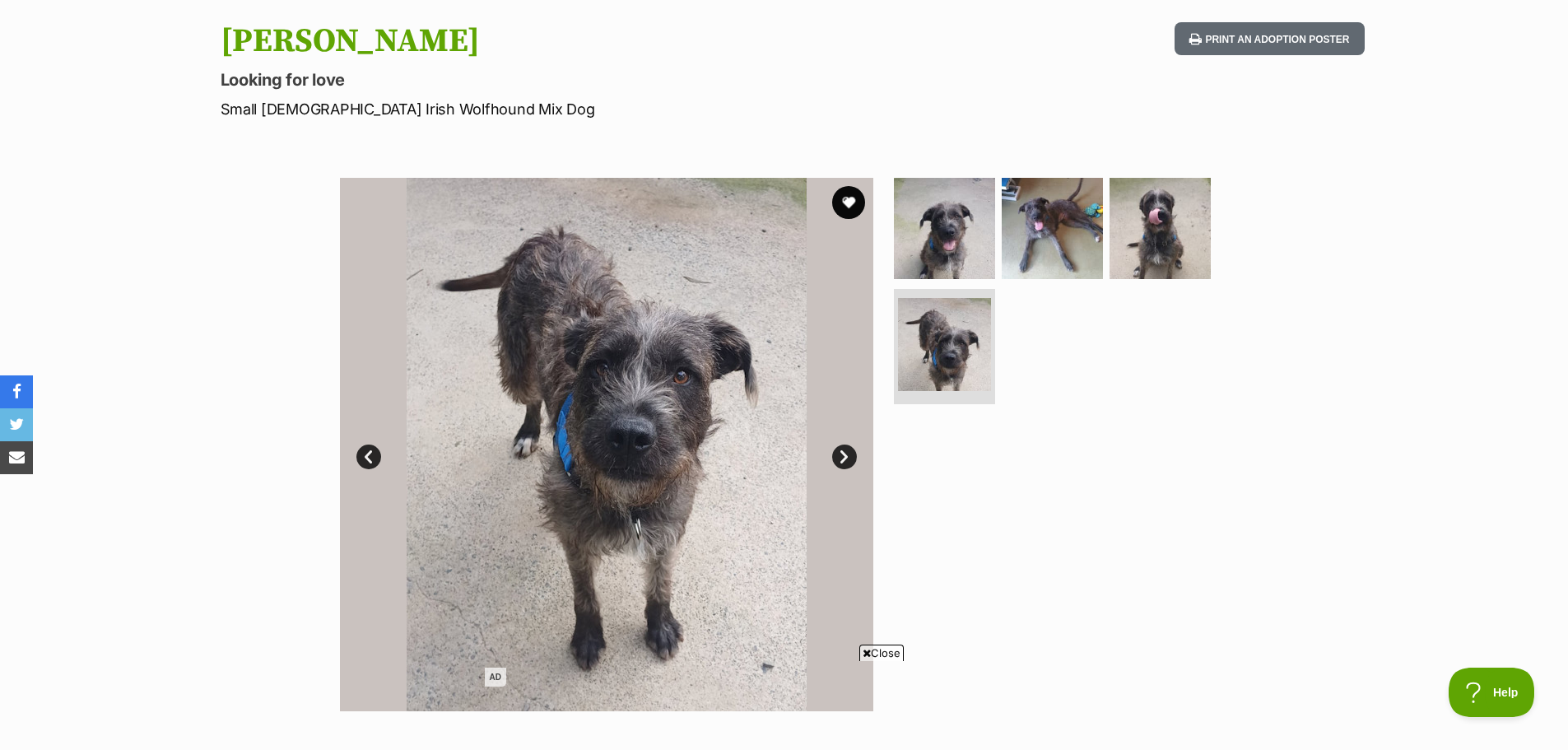
click at [845, 453] on link "Next" at bounding box center [844, 457] width 25 height 25
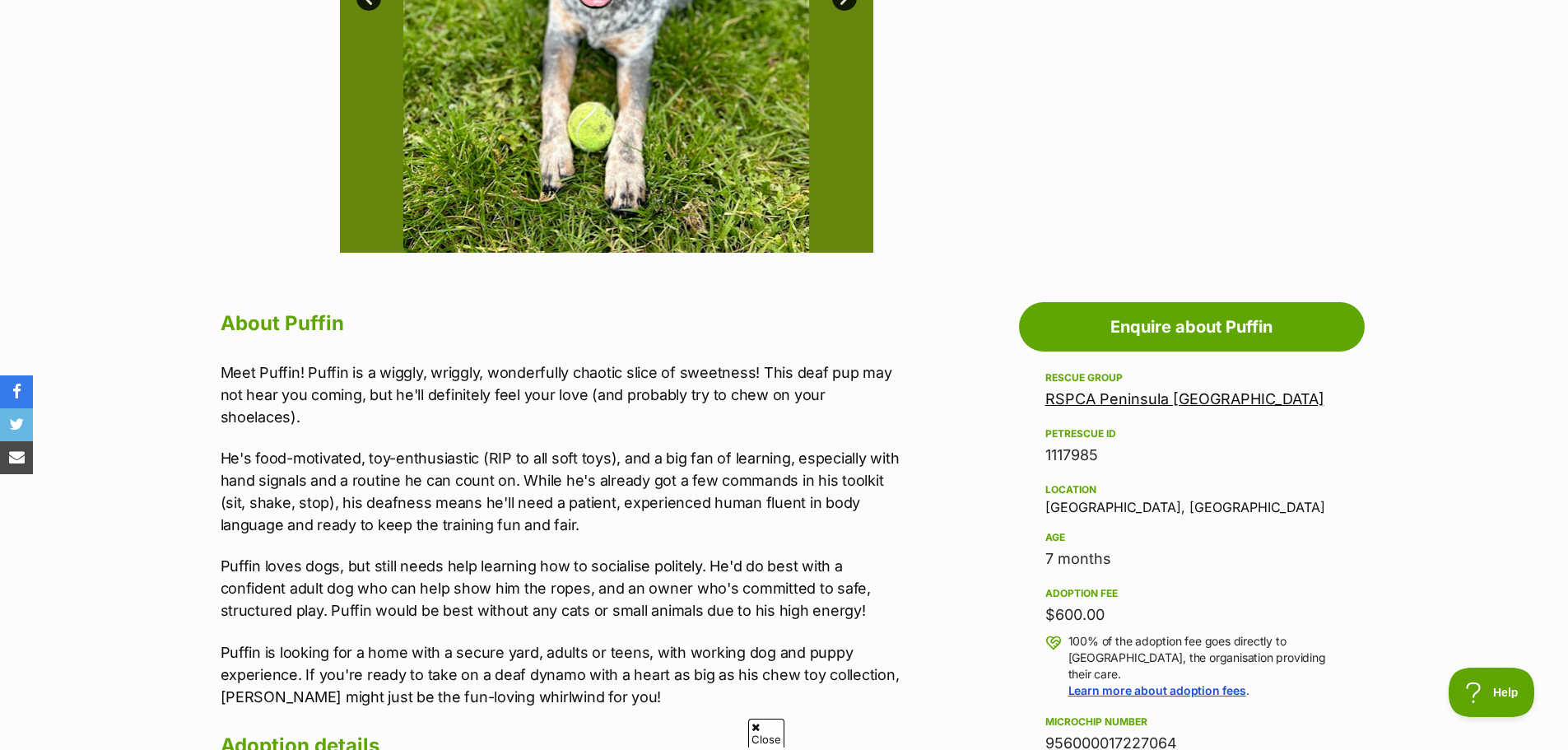
scroll to position [741, 0]
